Goal: Task Accomplishment & Management: Manage account settings

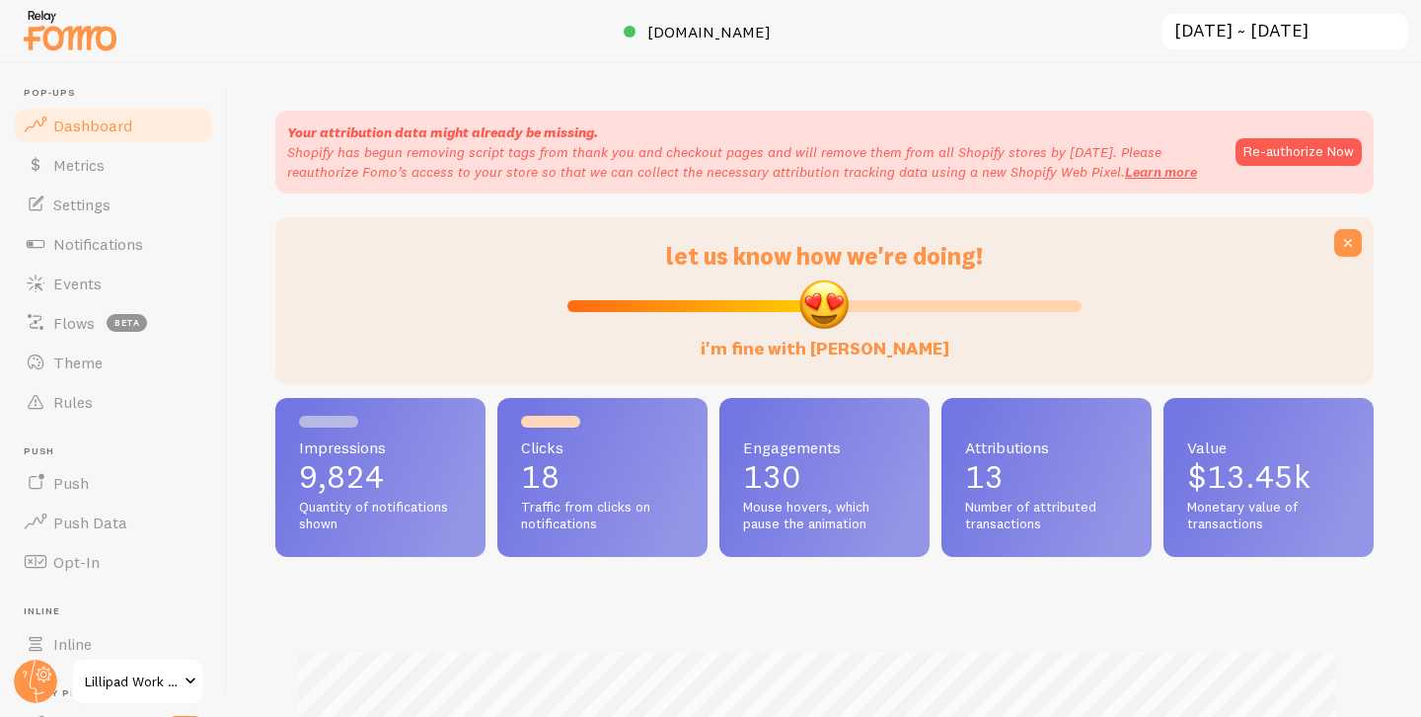
scroll to position [518, 1084]
click at [140, 282] on link "Events" at bounding box center [113, 283] width 203 height 39
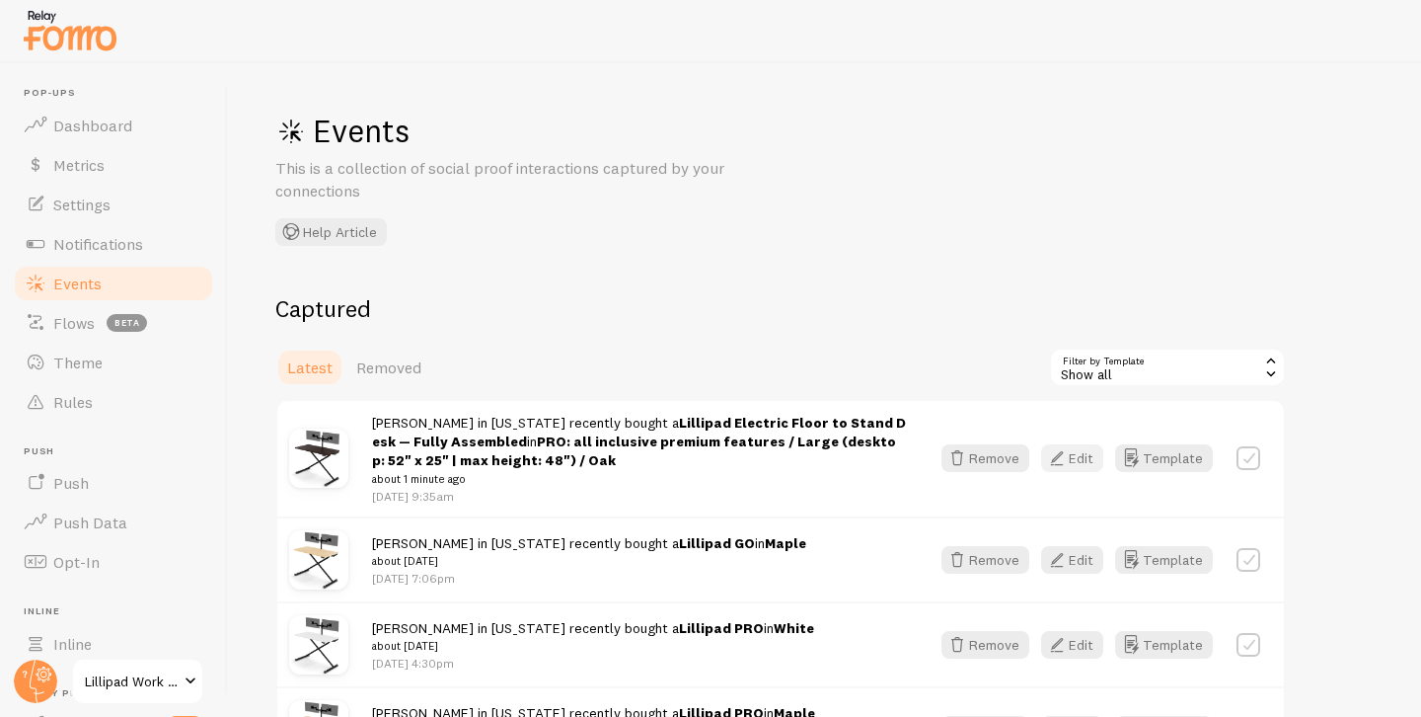
click at [1085, 458] on button "Edit" at bounding box center [1072, 458] width 62 height 28
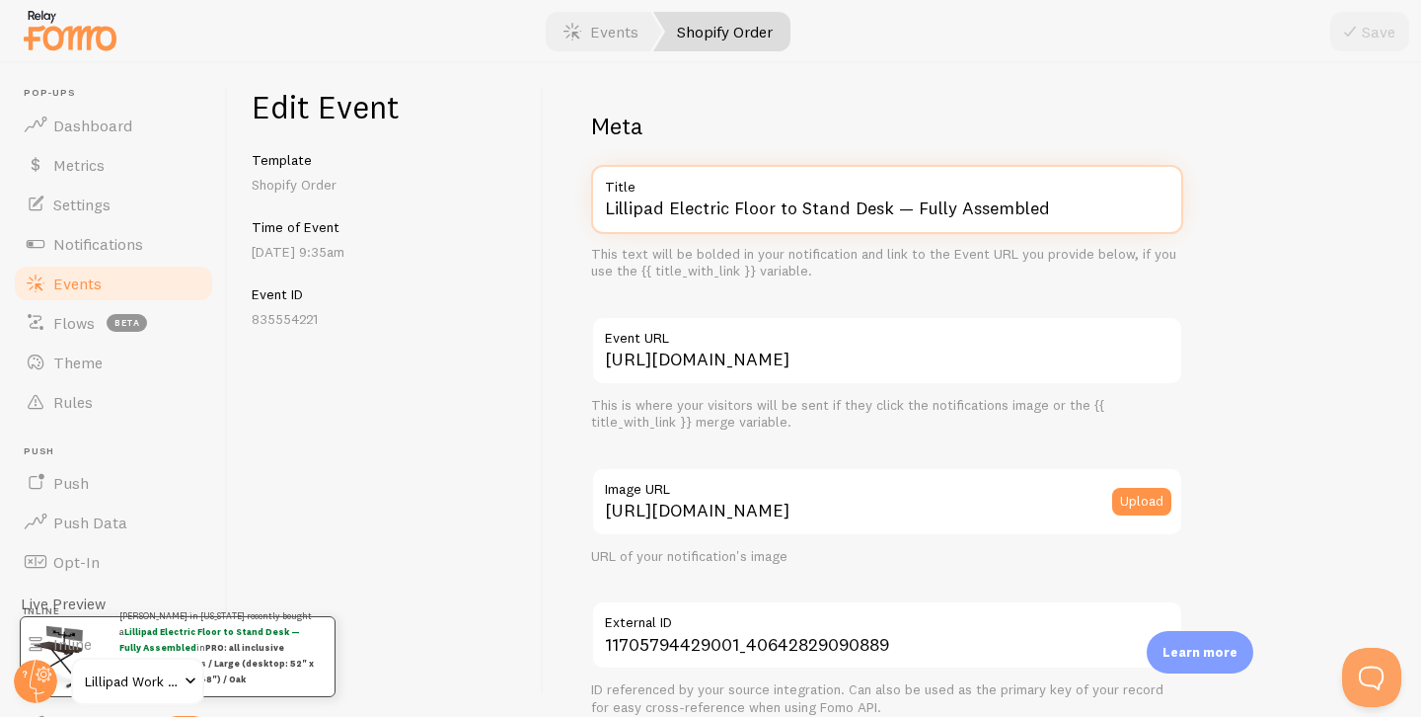
drag, startPoint x: 670, startPoint y: 209, endPoint x: 832, endPoint y: 267, distance: 172.0
click at [831, 267] on div "Lillipad Electric Floor to Stand Desk — Fully Assembled Title This text will be…" at bounding box center [887, 222] width 592 height 115
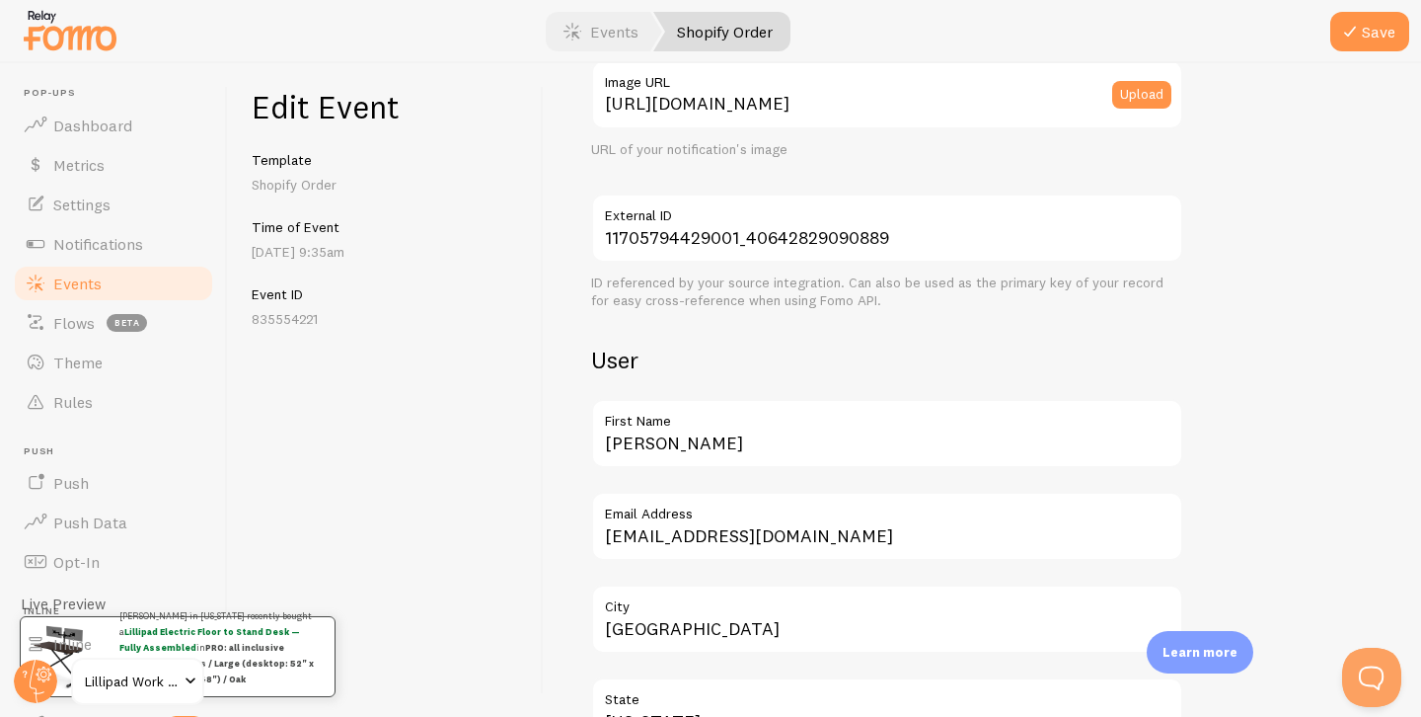
scroll to position [1201, 0]
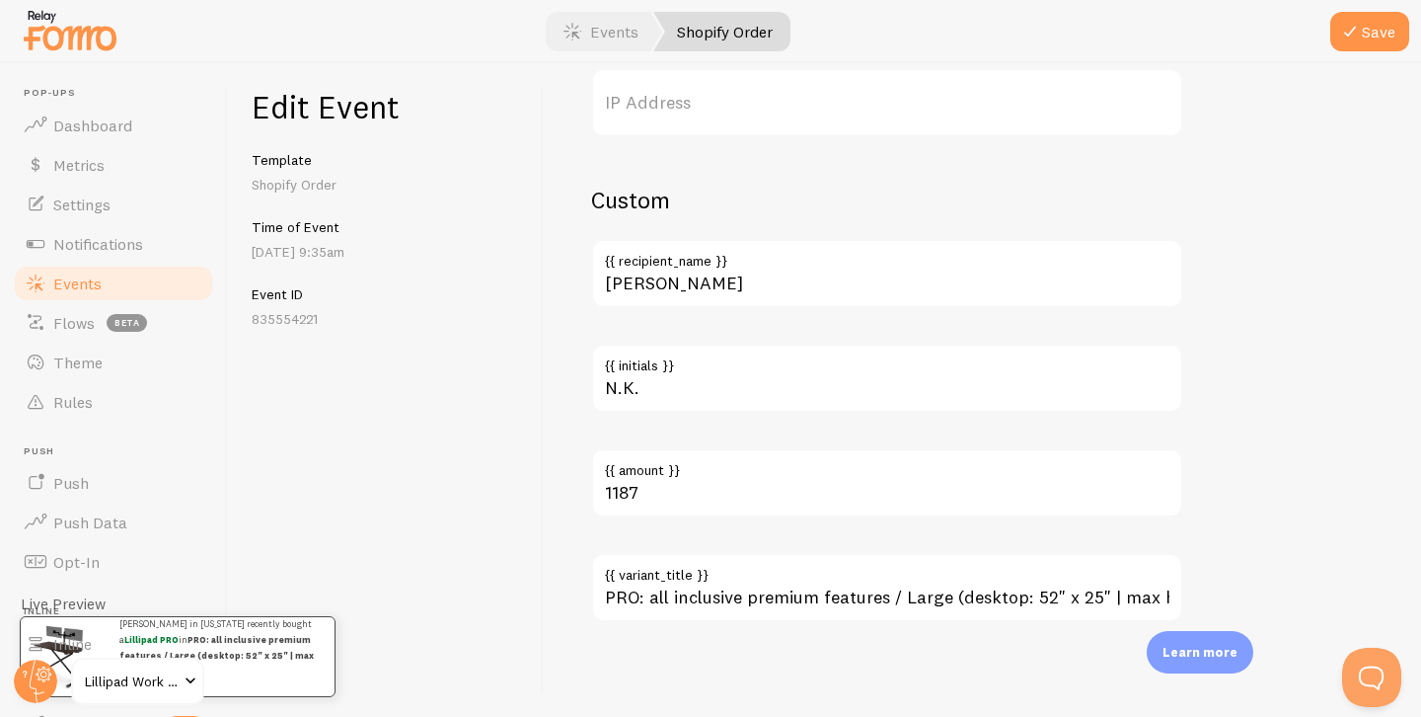
type input "Lillipad PRO"
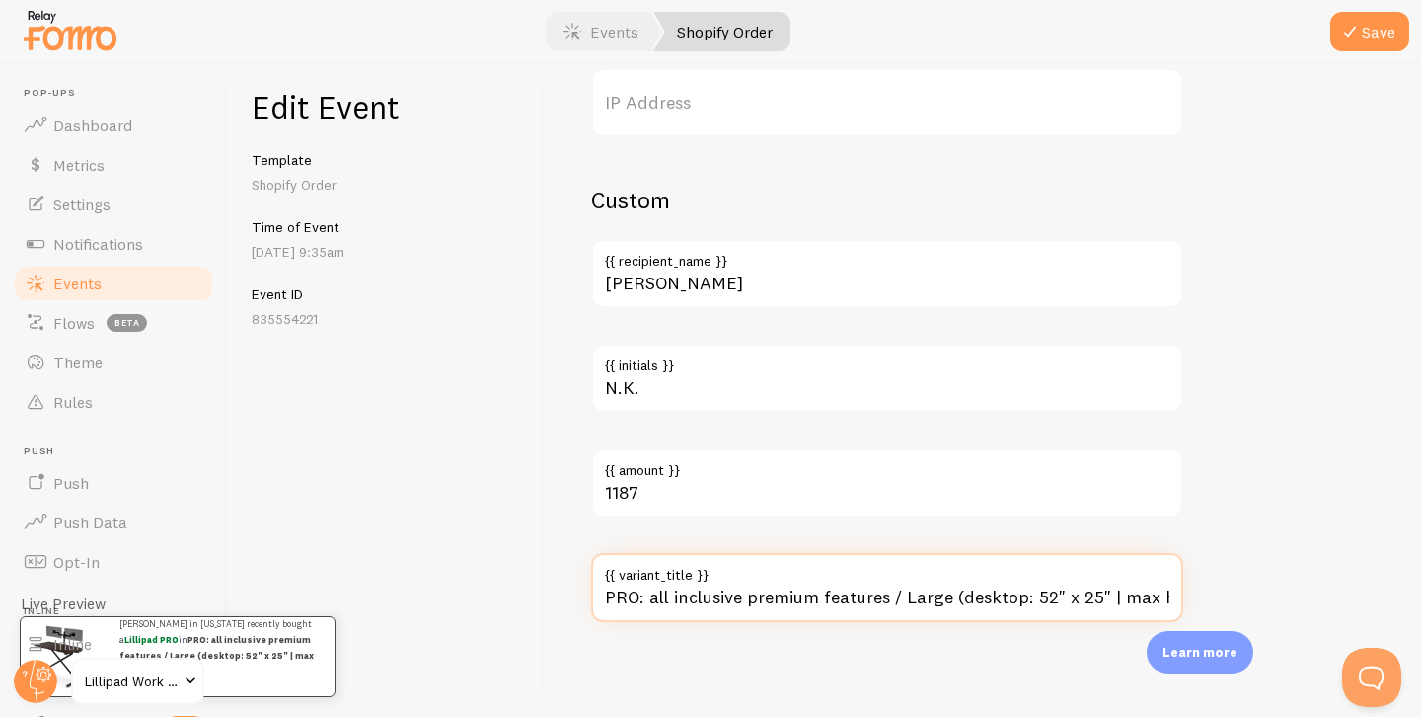
click at [714, 600] on input "PRO: all inclusive premium features / Large (desktop: 52" x 25" | max height: 4…" at bounding box center [887, 587] width 592 height 69
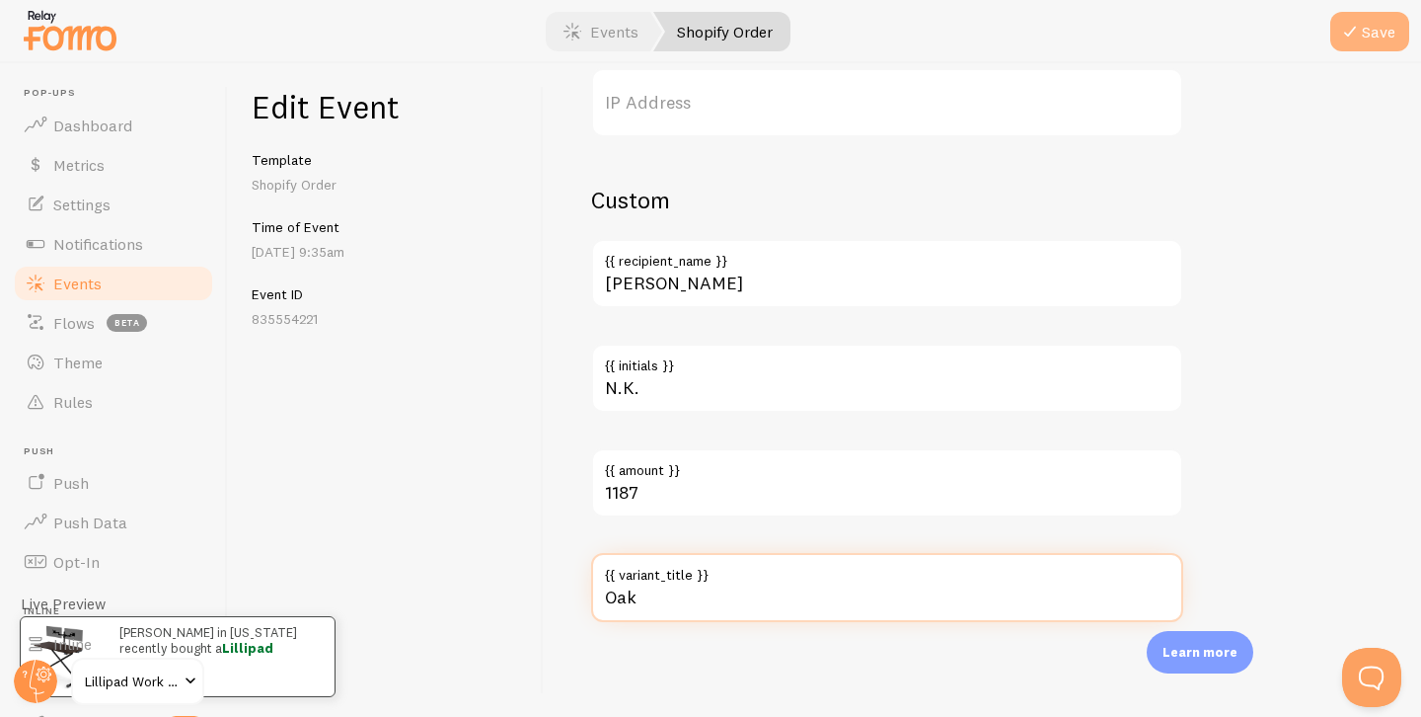
type input "Oak"
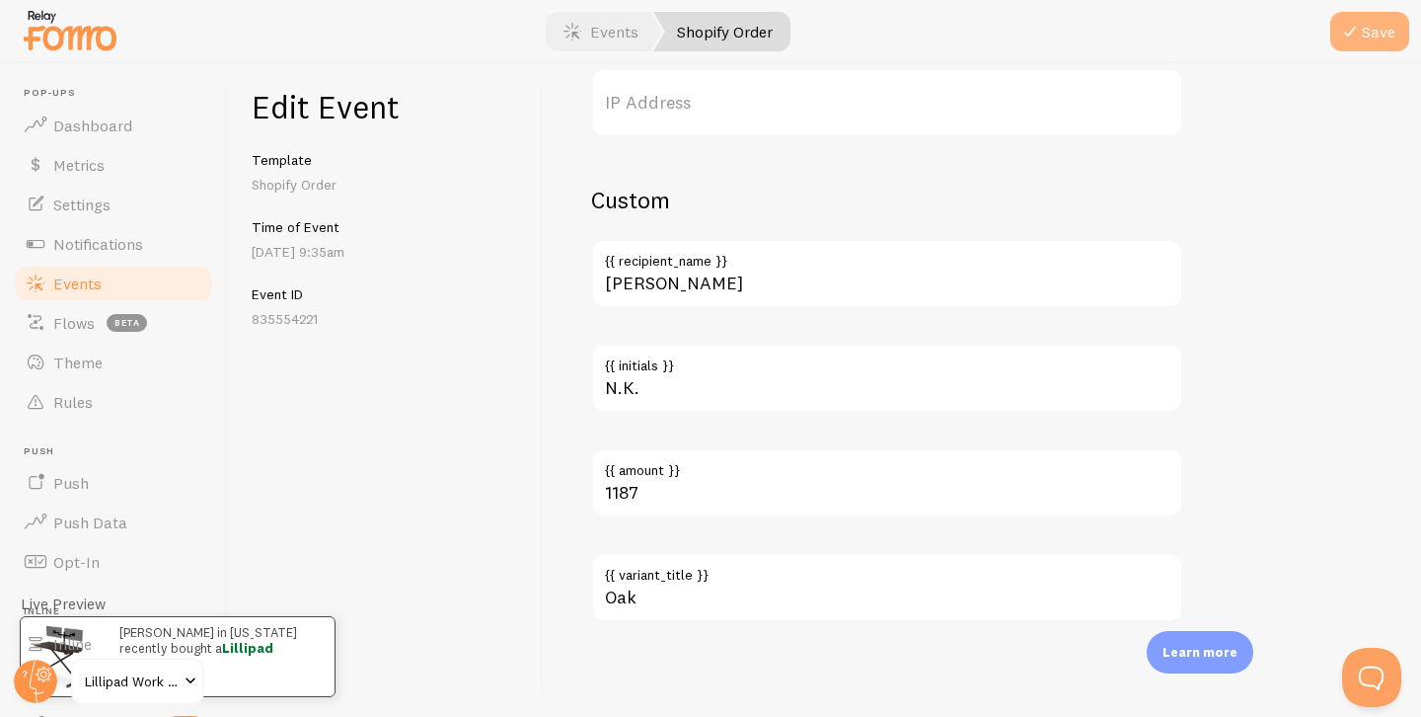
click at [1345, 39] on icon "submit" at bounding box center [1350, 32] width 24 height 24
click at [111, 290] on link "Events" at bounding box center [113, 283] width 203 height 39
